Goal: Use online tool/utility: Utilize a website feature to perform a specific function

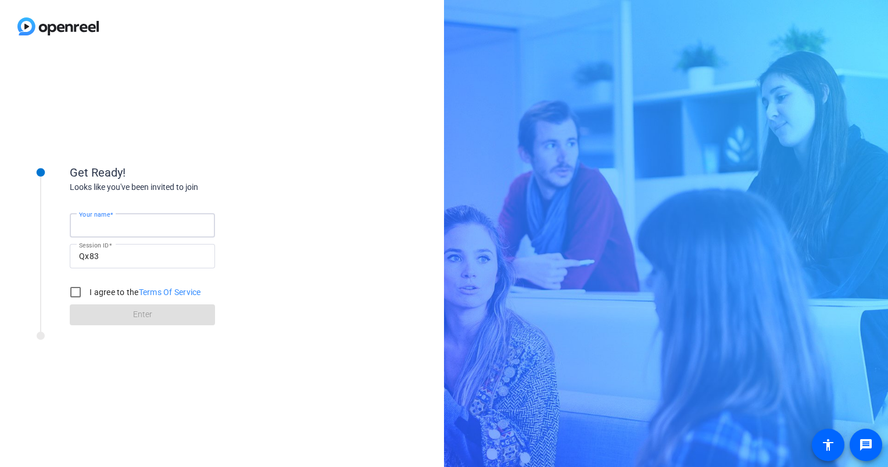
click at [149, 230] on input "Your name" at bounding box center [142, 226] width 127 height 14
type input "[PERSON_NAME]"
click at [74, 295] on input "I agree to the Terms Of Service" at bounding box center [75, 292] width 23 height 23
checkbox input "true"
click at [108, 311] on span at bounding box center [142, 315] width 145 height 28
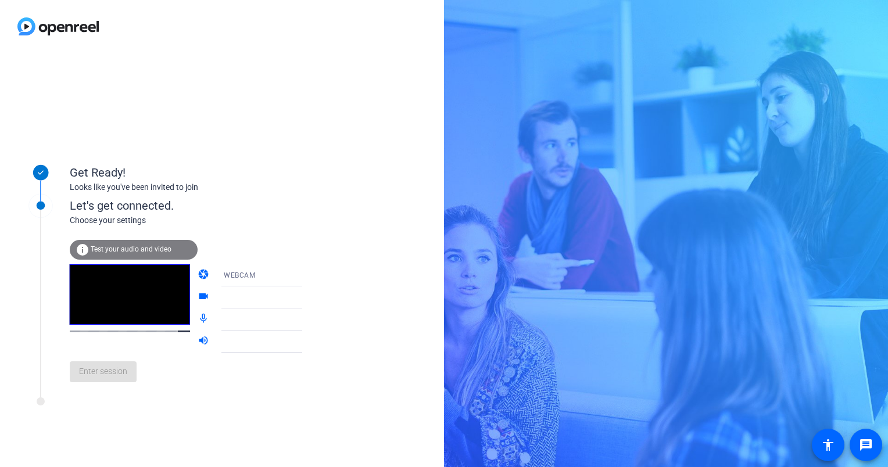
click at [128, 249] on span "Test your audio and video" at bounding box center [131, 249] width 81 height 8
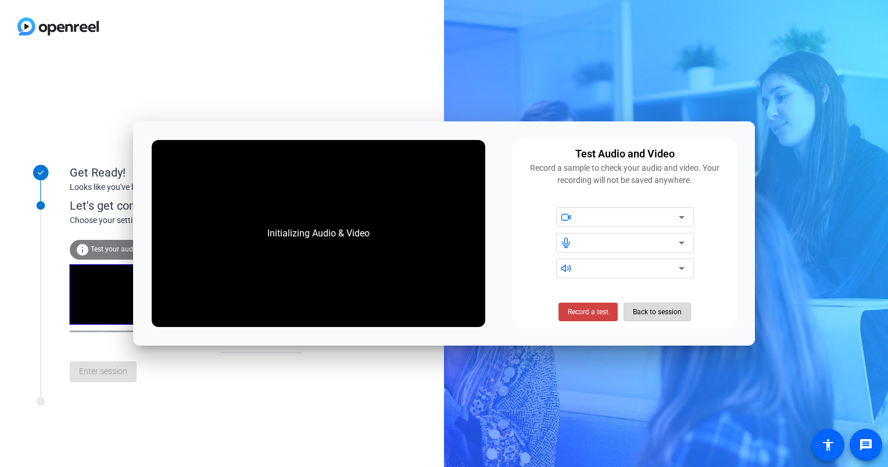
click at [639, 312] on span "Back to session" at bounding box center [657, 312] width 49 height 22
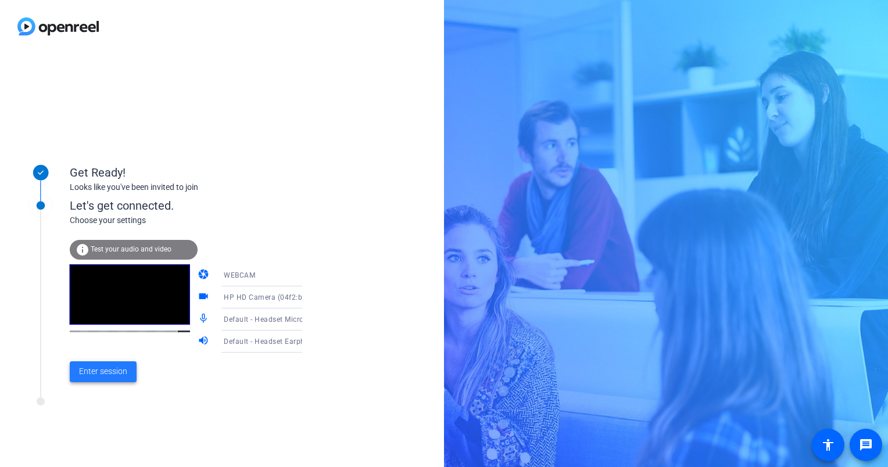
click at [106, 373] on span "Enter session" at bounding box center [103, 372] width 48 height 12
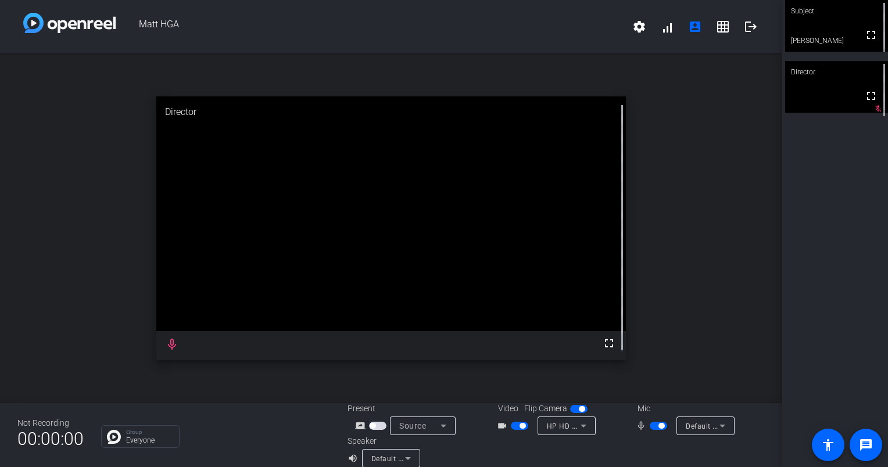
click at [523, 425] on span "button" at bounding box center [519, 426] width 17 height 8
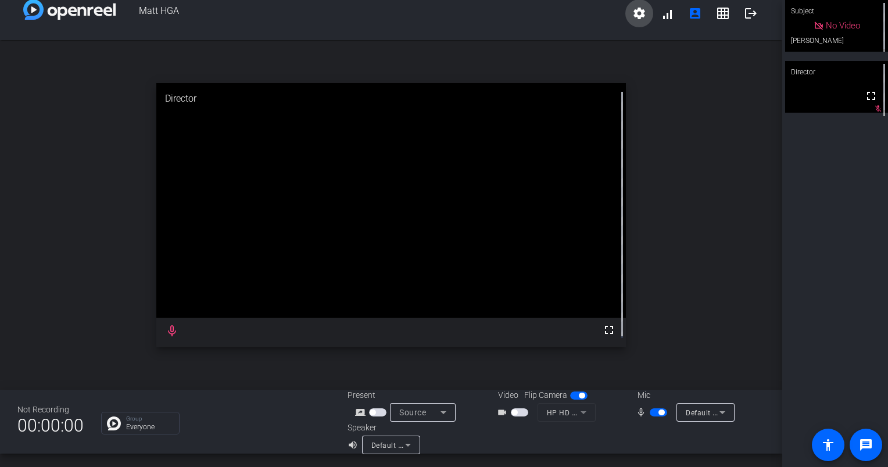
click at [635, 17] on mat-icon "settings" at bounding box center [639, 13] width 14 height 14
click at [660, 17] on div at bounding box center [444, 233] width 888 height 467
click at [660, 17] on span at bounding box center [667, 14] width 28 height 28
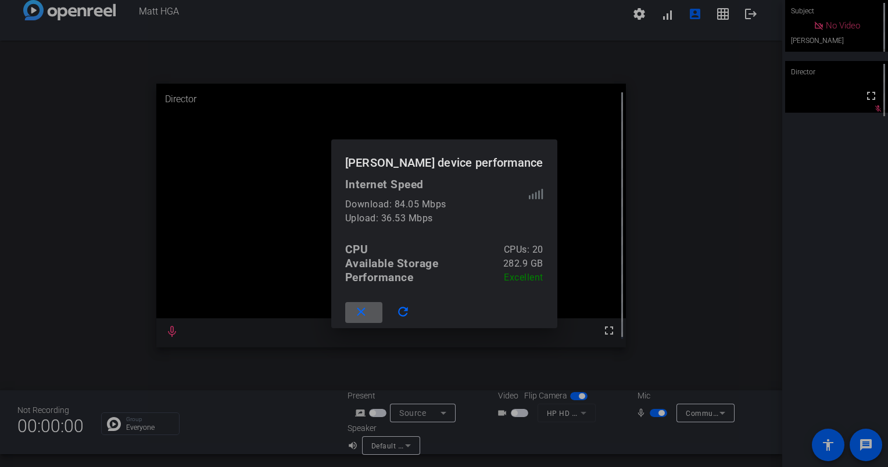
click at [665, 201] on div at bounding box center [444, 233] width 888 height 467
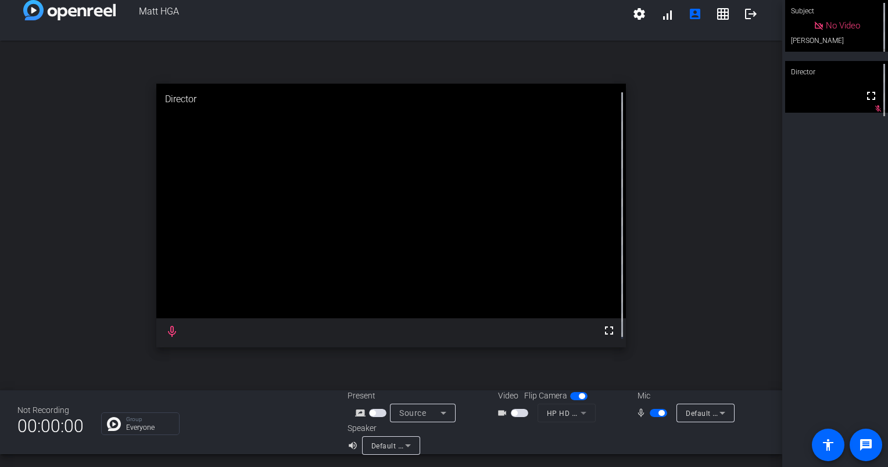
click at [874, 47] on div "No Video" at bounding box center [836, 26] width 103 height 52
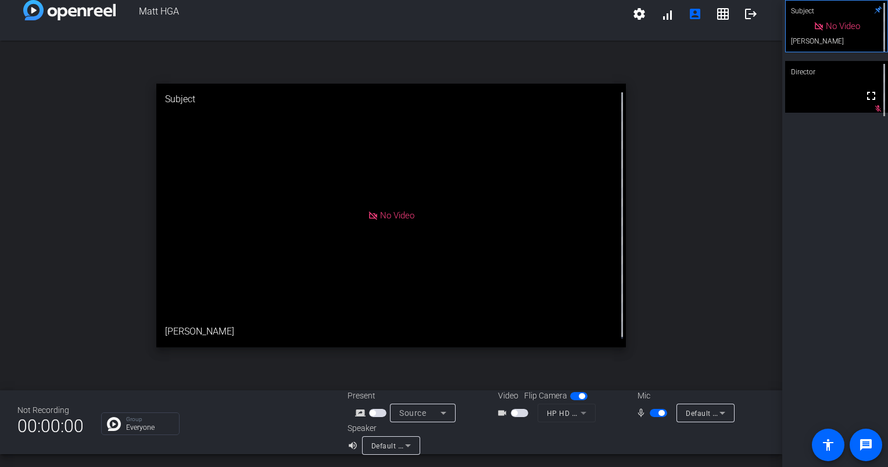
click at [515, 413] on span "button" at bounding box center [519, 413] width 17 height 8
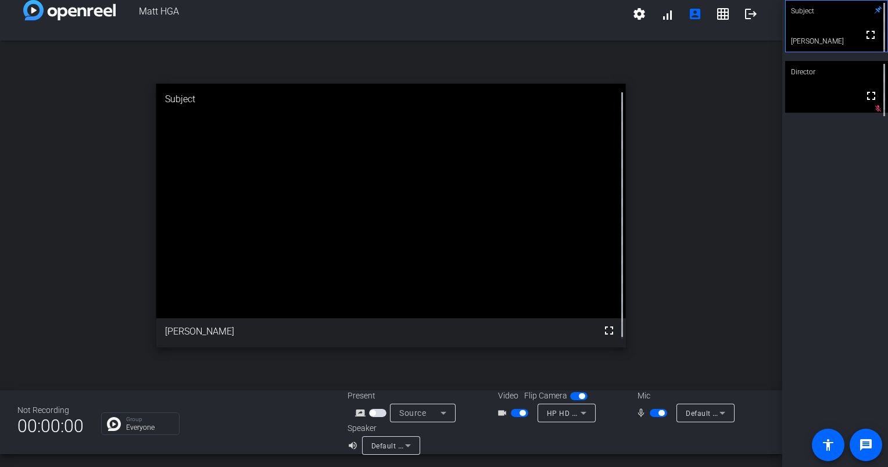
click at [716, 416] on icon at bounding box center [723, 413] width 14 height 14
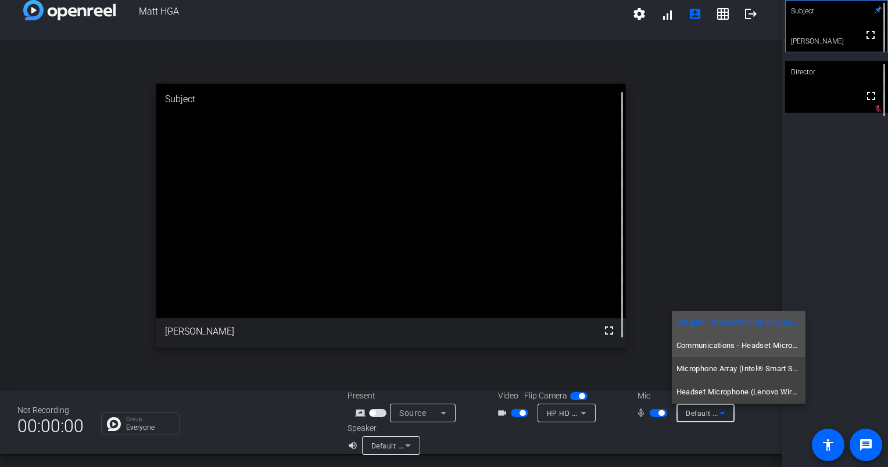
click at [717, 341] on span "Communications - Headset Microphone (Lenovo Wired VoIP Headset (Teams))" at bounding box center [739, 346] width 124 height 14
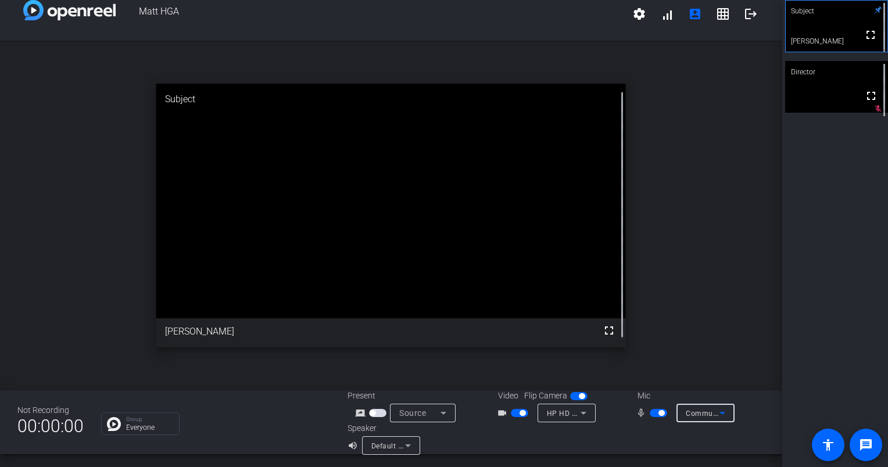
click at [702, 409] on span "Communications - Headset Microphone (Lenovo Wired VoIP Headset (Teams))" at bounding box center [819, 413] width 267 height 9
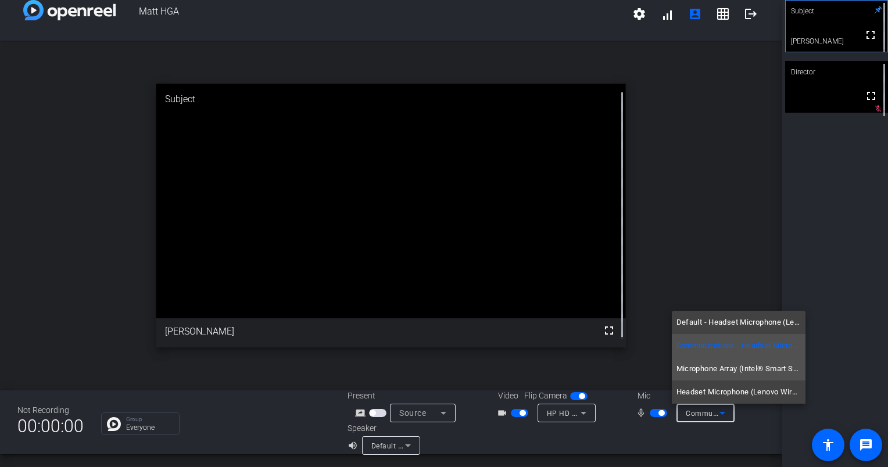
click at [703, 370] on span "Microphone Array (Intel® Smart Sound Technology for Digital Microphones)" at bounding box center [739, 369] width 124 height 14
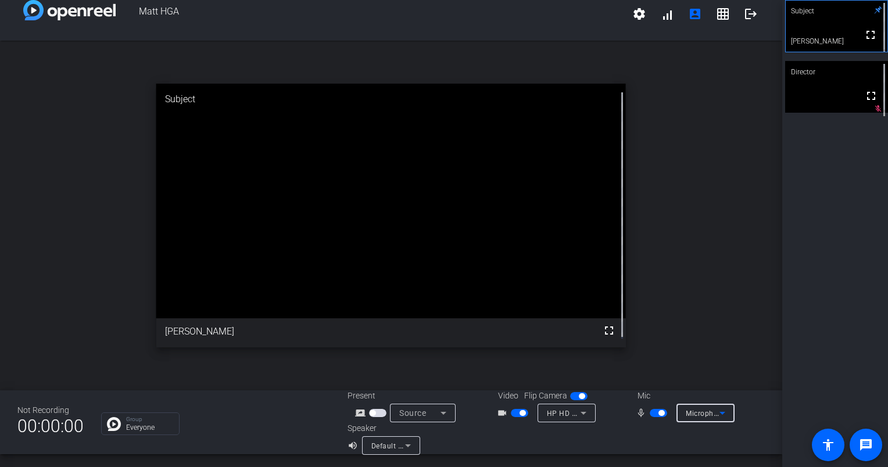
click at [709, 412] on span "Microphone Array (Intel® Smart Sound Technology for Digital Microphones)" at bounding box center [815, 413] width 258 height 9
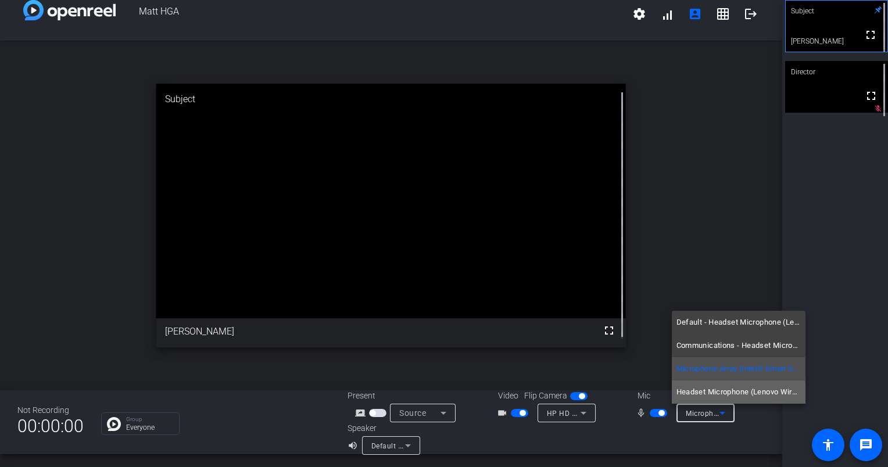
click at [713, 395] on span "Headset Microphone (Lenovo Wired VoIP Headset (Teams))" at bounding box center [739, 392] width 124 height 14
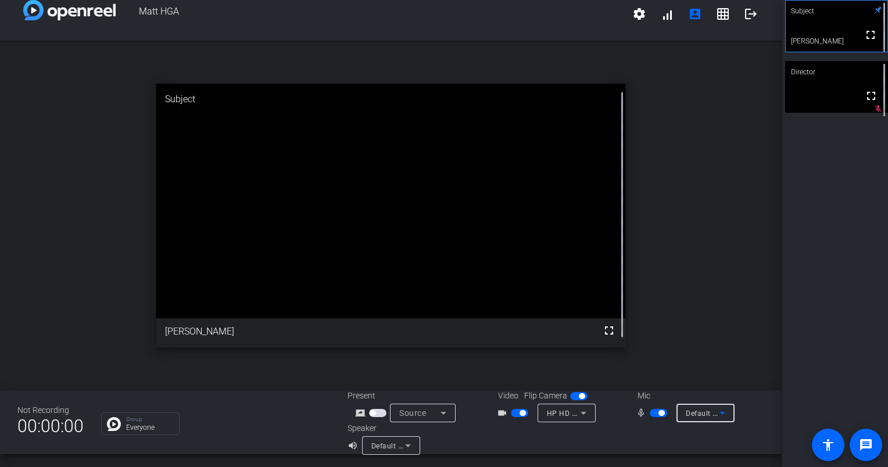
click at [513, 412] on span "button" at bounding box center [519, 413] width 17 height 8
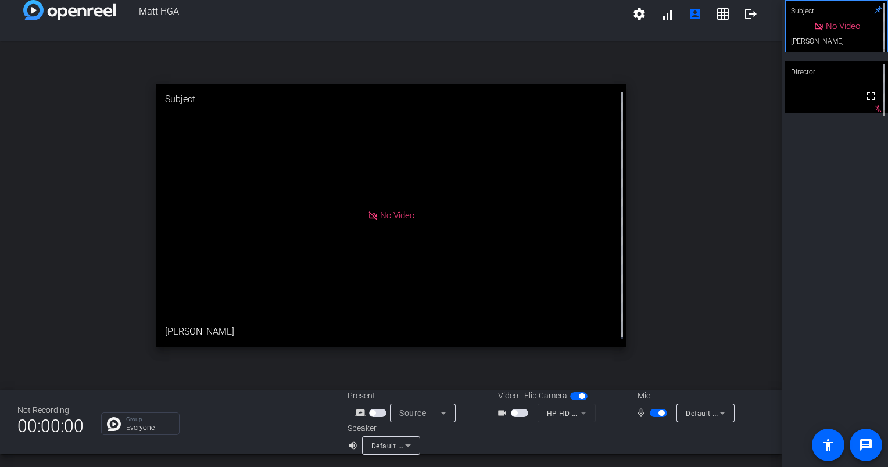
scroll to position [0, 0]
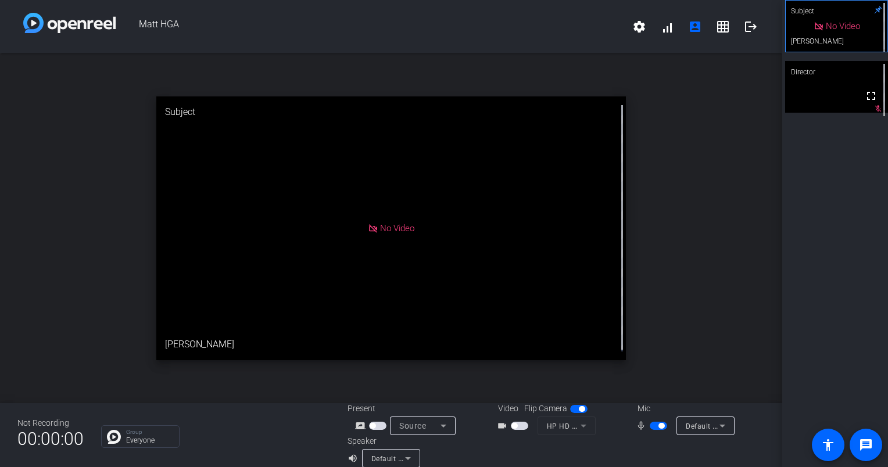
click at [653, 154] on div "open_in_new Subject No Video Matthew Lawson" at bounding box center [391, 228] width 782 height 350
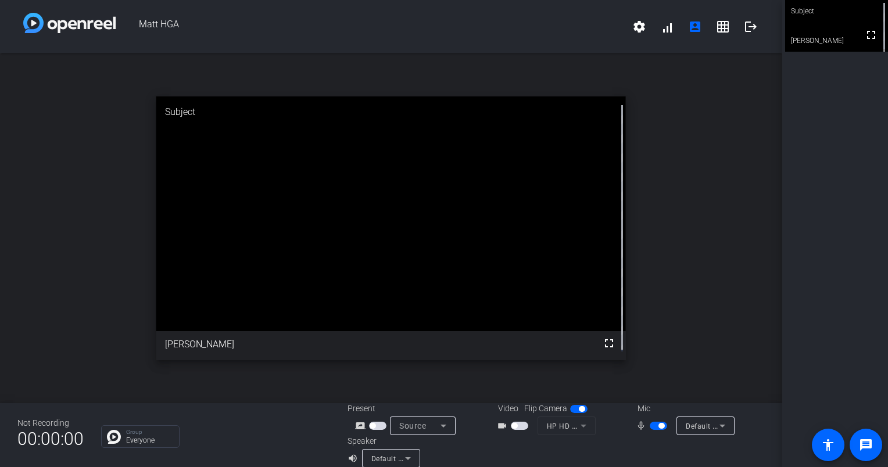
drag, startPoint x: 516, startPoint y: 428, endPoint x: 482, endPoint y: 417, distance: 35.3
drag, startPoint x: 482, startPoint y: 417, endPoint x: 584, endPoint y: 444, distance: 104.5
drag, startPoint x: 584, startPoint y: 444, endPoint x: 572, endPoint y: 412, distance: 34.0
drag, startPoint x: 572, startPoint y: 412, endPoint x: 516, endPoint y: 433, distance: 59.8
drag, startPoint x: 516, startPoint y: 433, endPoint x: 513, endPoint y: 424, distance: 9.2
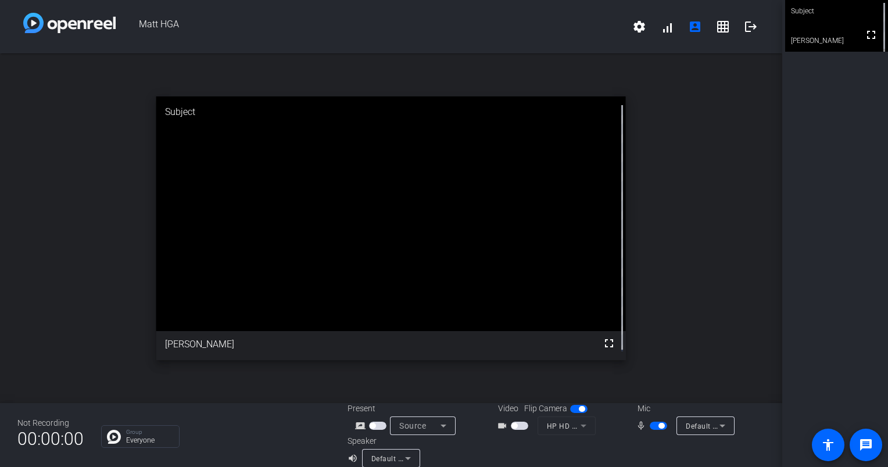
click at [513, 424] on span "button" at bounding box center [515, 426] width 6 height 6
click at [520, 425] on span "button" at bounding box center [523, 426] width 6 height 6
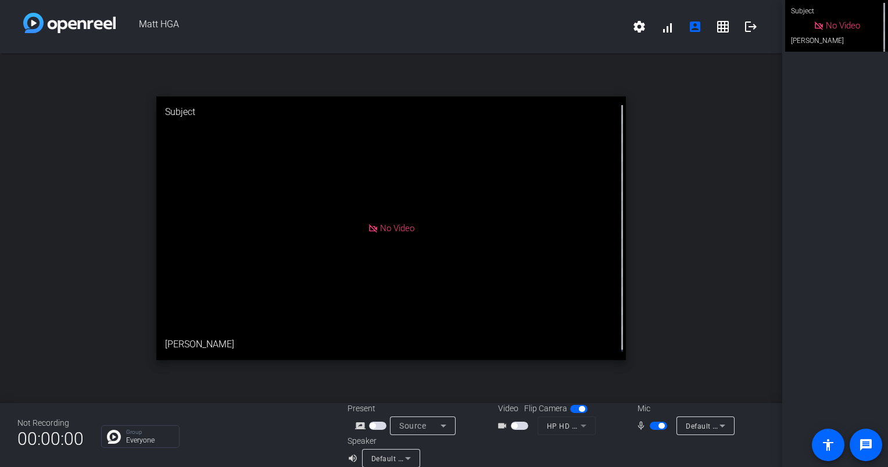
click at [653, 427] on span "button" at bounding box center [658, 426] width 17 height 8
click at [693, 428] on span "Default - Headset Microphone (Lenovo Wired VoIP Headset (Teams))" at bounding box center [802, 425] width 233 height 9
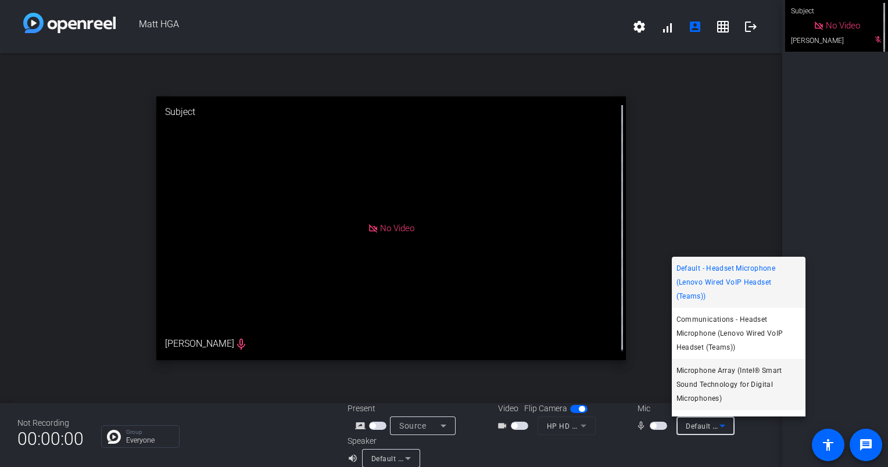
scroll to position [30, 0]
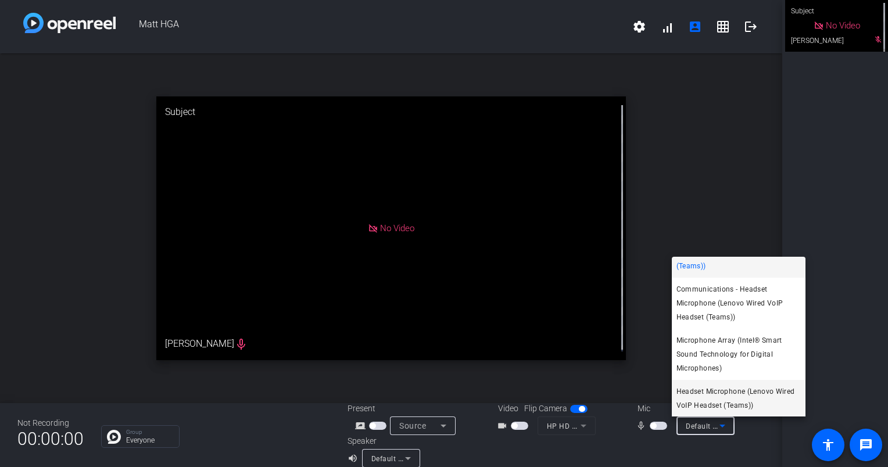
click at [720, 396] on span "Headset Microphone (Lenovo Wired VoIP Headset (Teams))" at bounding box center [739, 399] width 124 height 28
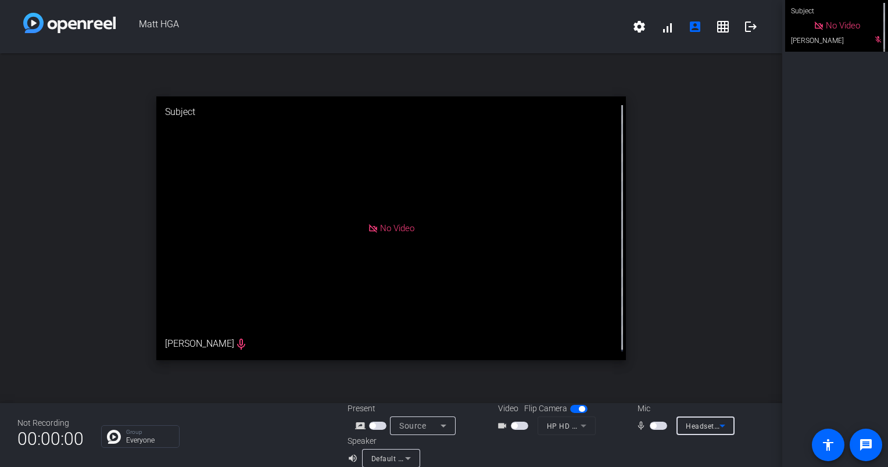
click at [703, 349] on div "open_in_new Subject No Video Matthew Lawson mic_none" at bounding box center [391, 228] width 782 height 350
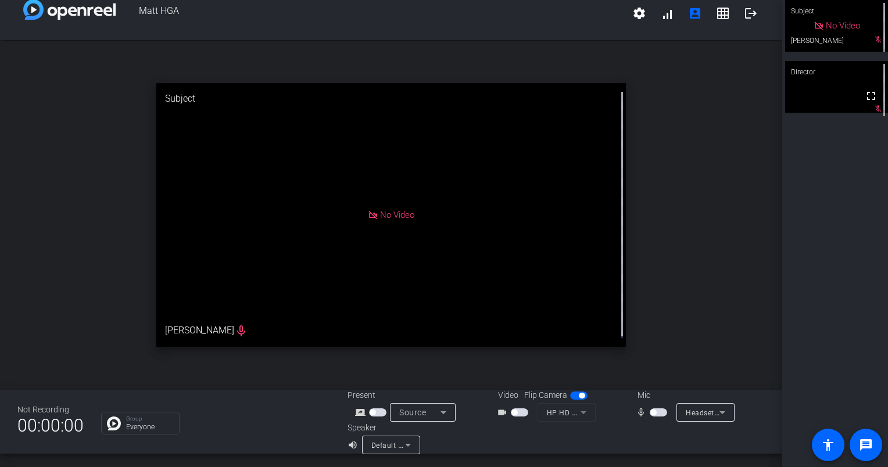
scroll to position [0, 0]
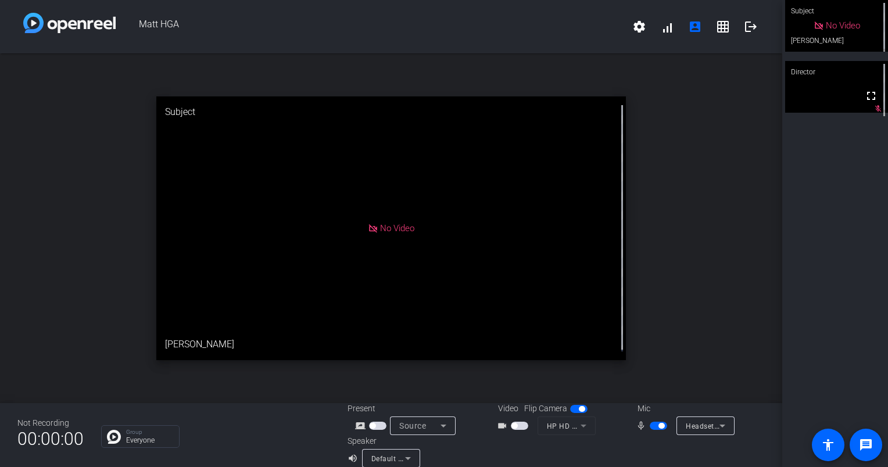
click at [659, 425] on span "button" at bounding box center [662, 426] width 6 height 6
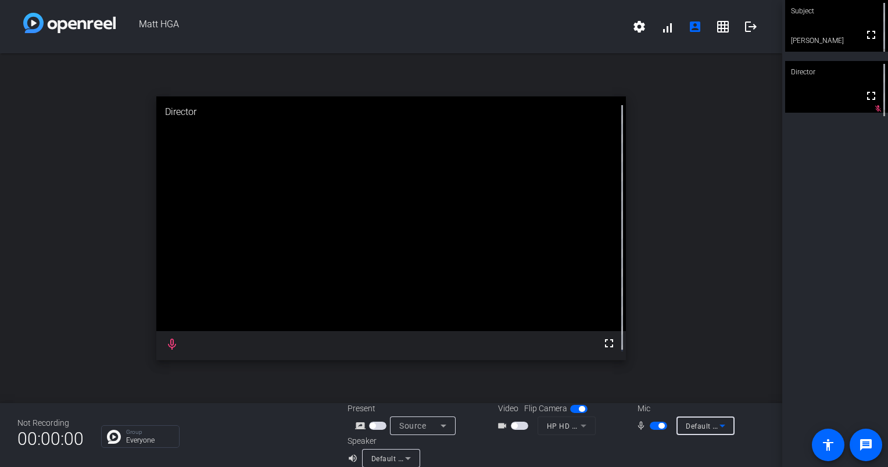
click at [716, 430] on icon at bounding box center [723, 426] width 14 height 14
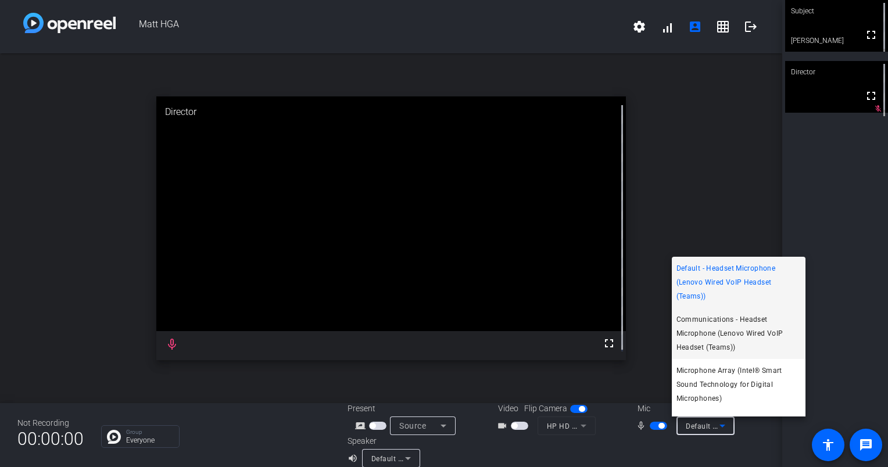
click at [731, 333] on span "Communications - Headset Microphone (Lenovo Wired VoIP Headset (Teams))" at bounding box center [739, 334] width 124 height 42
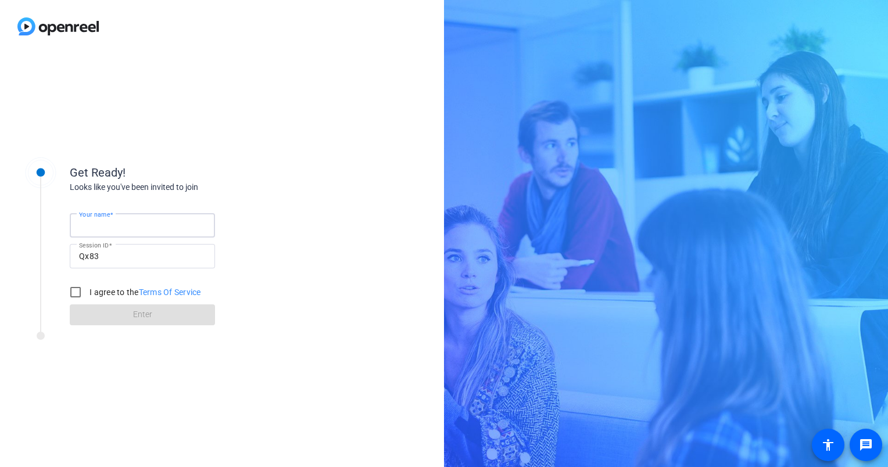
click at [147, 221] on input "Your name" at bounding box center [142, 226] width 127 height 14
type input "[PERSON_NAME]"
click at [73, 287] on input "I agree to the Terms Of Service" at bounding box center [75, 292] width 23 height 23
checkbox input "true"
click at [101, 311] on span at bounding box center [142, 315] width 145 height 28
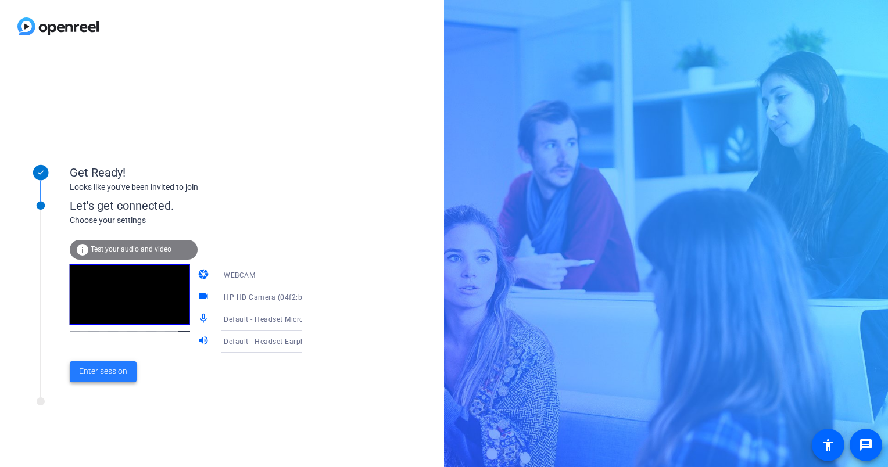
click at [108, 370] on span "Enter session" at bounding box center [103, 372] width 48 height 12
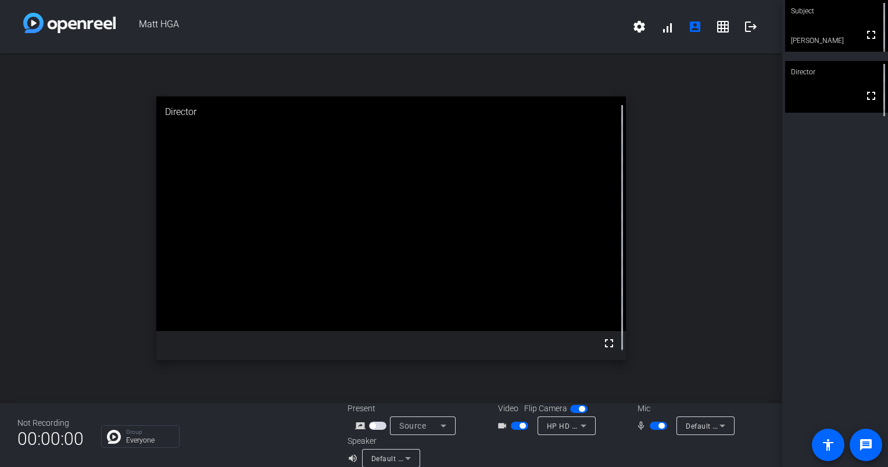
scroll to position [13, 0]
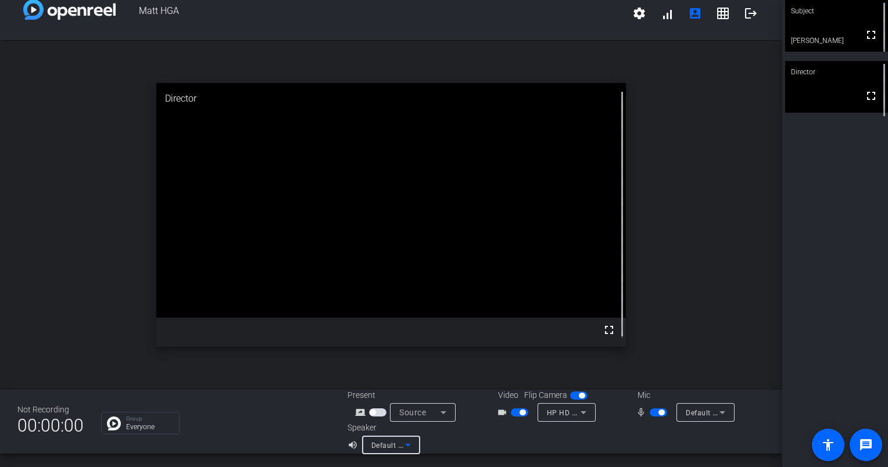
click at [403, 443] on icon at bounding box center [408, 445] width 14 height 14
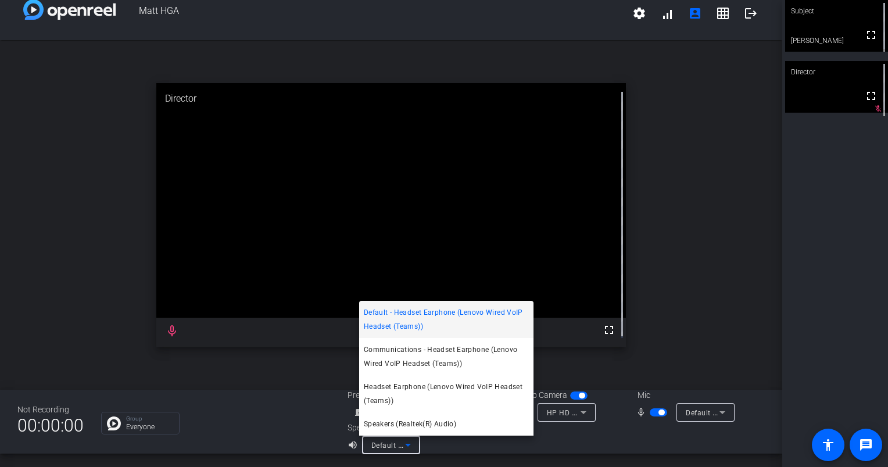
click at [270, 407] on div at bounding box center [444, 233] width 888 height 467
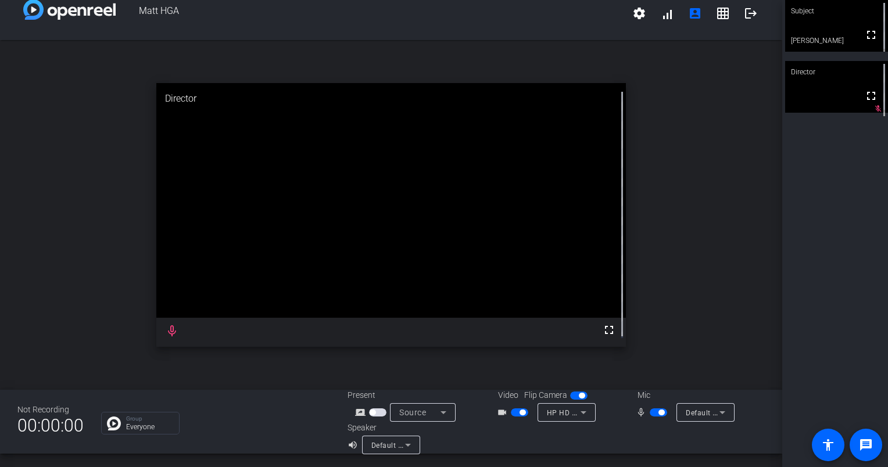
click at [511, 412] on span "button" at bounding box center [519, 413] width 17 height 8
click at [718, 408] on icon at bounding box center [723, 413] width 14 height 14
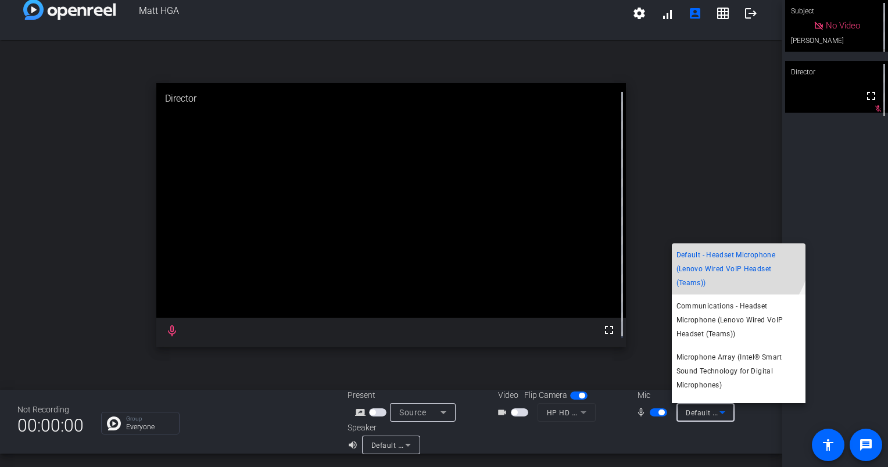
click at [732, 256] on span "Default - Headset Microphone (Lenovo Wired VoIP Headset (Teams))" at bounding box center [739, 269] width 124 height 42
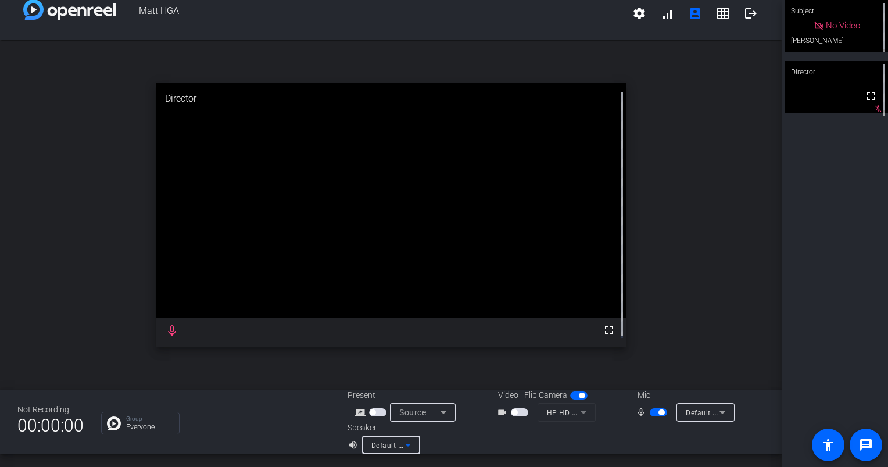
click at [403, 447] on icon at bounding box center [408, 445] width 14 height 14
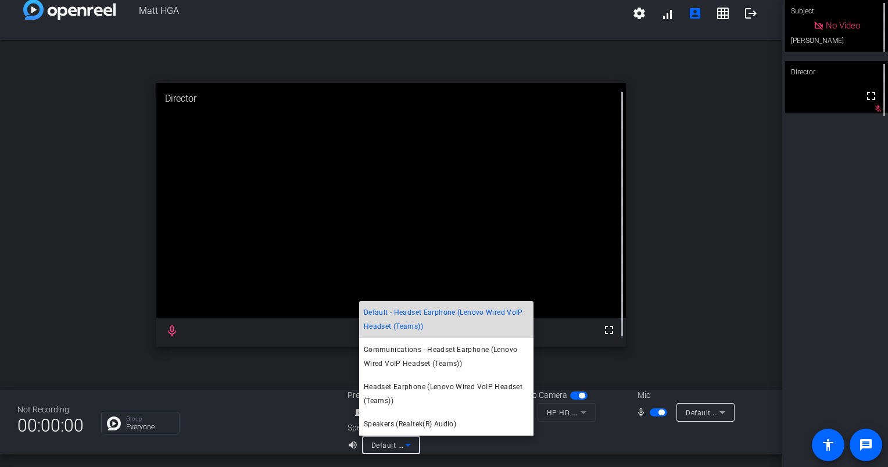
click at [421, 309] on span "Default - Headset Earphone (Lenovo Wired VoIP Headset (Teams))" at bounding box center [446, 320] width 165 height 28
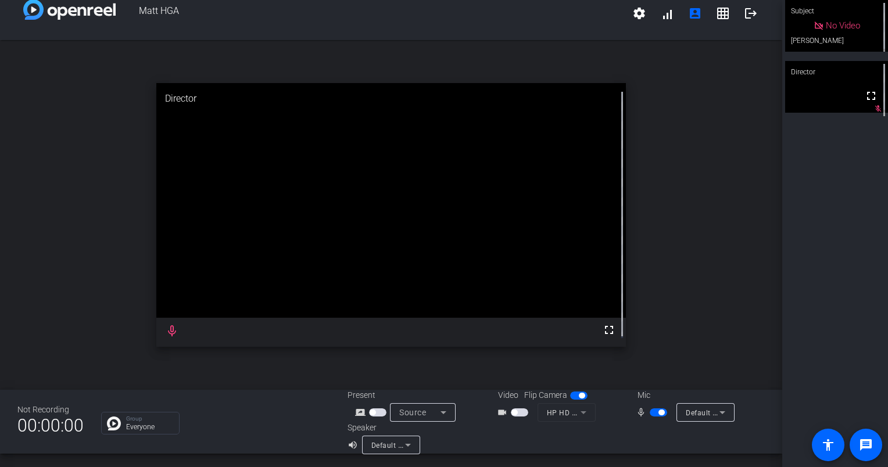
drag, startPoint x: 831, startPoint y: 163, endPoint x: 890, endPoint y: 90, distance: 94.2
click at [888, 90] on html "Accessibility Screen-Reader Guide, Feedback, and Issue Reporting | New window M…" at bounding box center [444, 233] width 888 height 467
click at [822, 22] on div "Subject" at bounding box center [836, 11] width 103 height 22
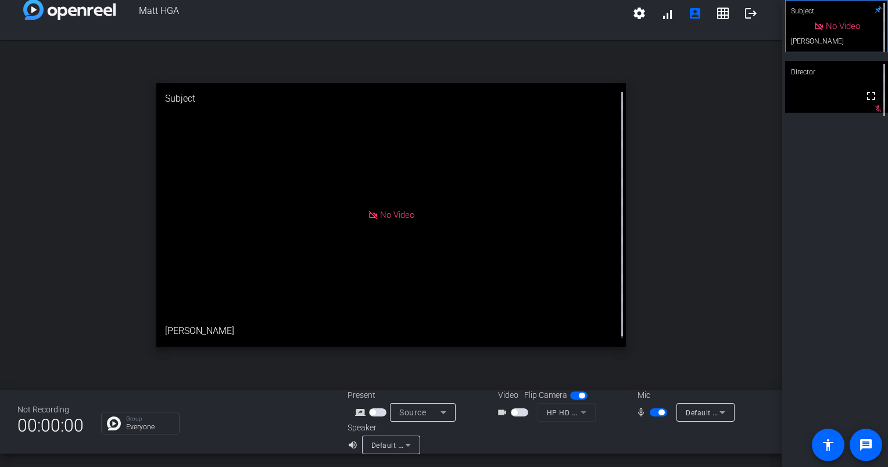
click at [722, 212] on div "open_in_new Subject No Video Matthew Lawson" at bounding box center [391, 215] width 782 height 350
click at [732, 307] on div "open_in_new Subject No Video Matthew Lawson" at bounding box center [391, 215] width 782 height 350
